Goal: Task Accomplishment & Management: Manage account settings

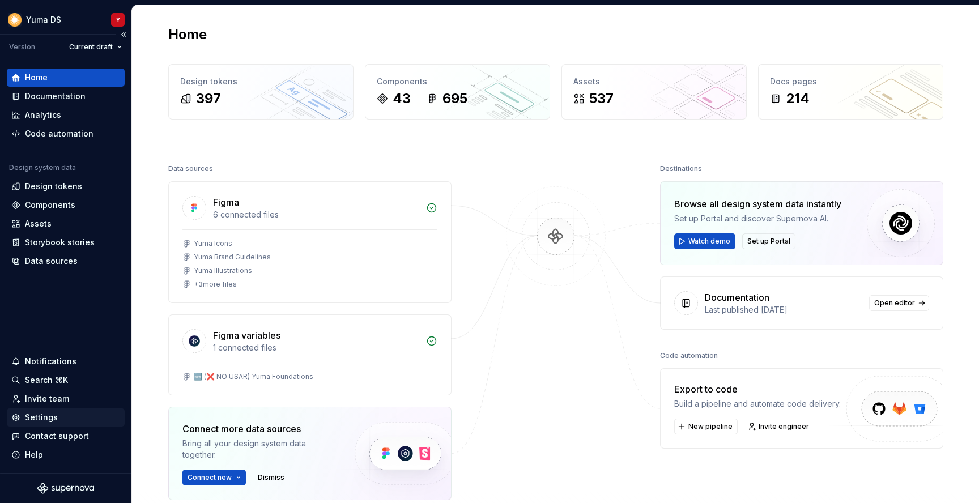
click at [36, 423] on div "Settings" at bounding box center [41, 417] width 33 height 11
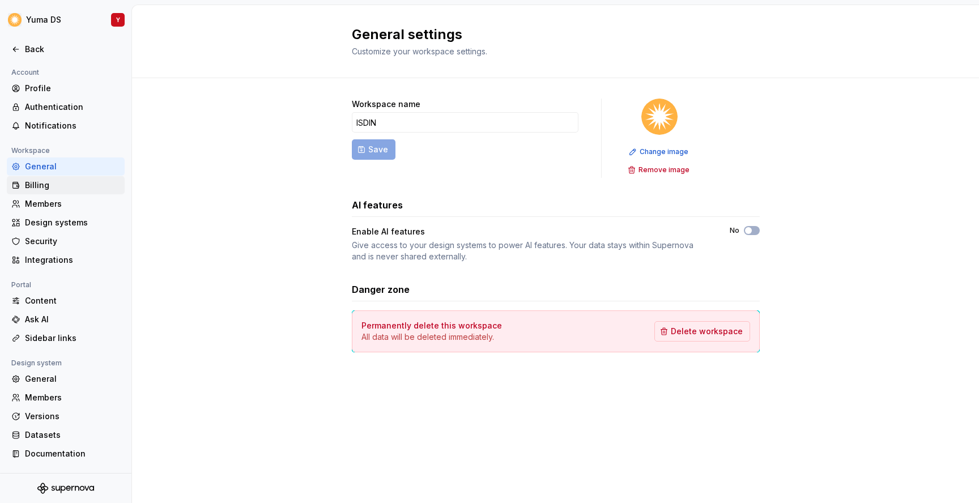
click at [43, 182] on div "Billing" at bounding box center [72, 185] width 95 height 11
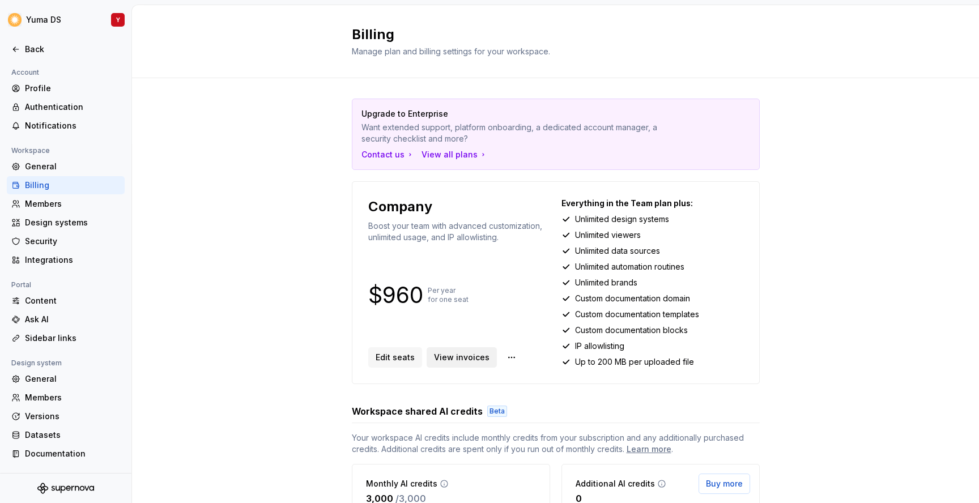
click at [452, 363] on span "View invoices" at bounding box center [462, 357] width 56 height 11
